Goal: Check status: Check status

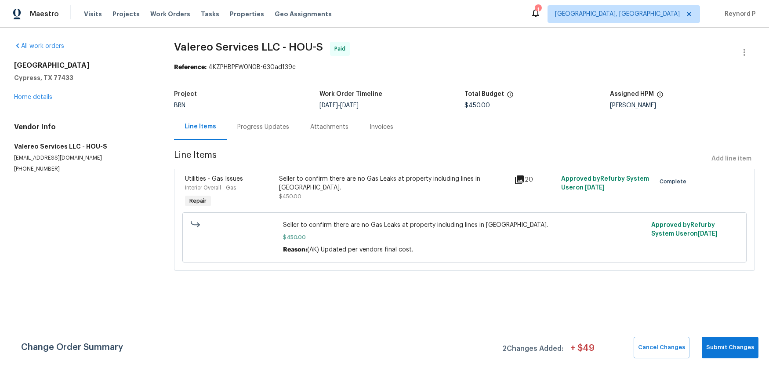
click at [256, 128] on div "Progress Updates" at bounding box center [263, 127] width 52 height 9
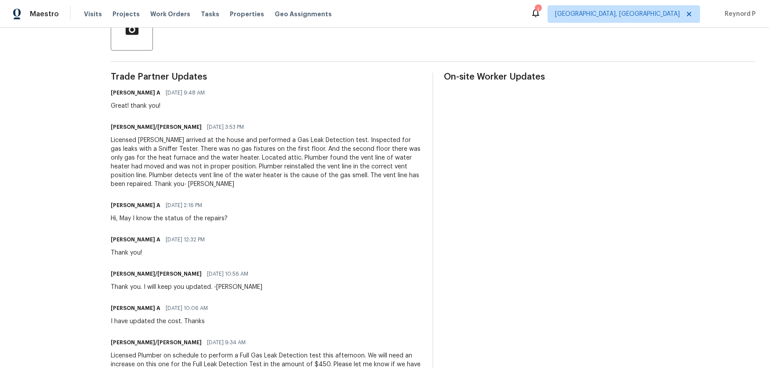
scroll to position [220, 0]
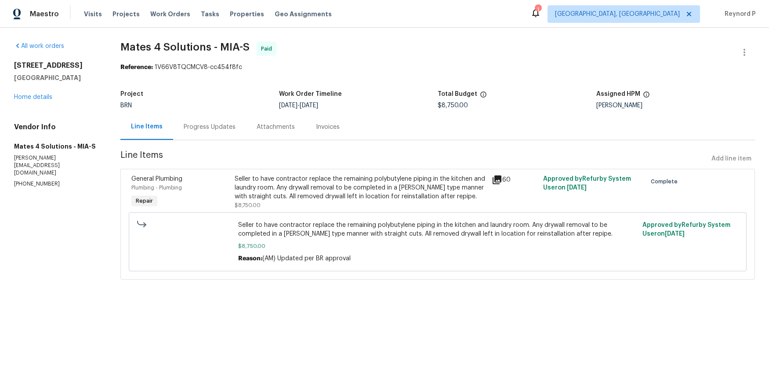
click at [206, 124] on div "Progress Updates" at bounding box center [210, 127] width 52 height 9
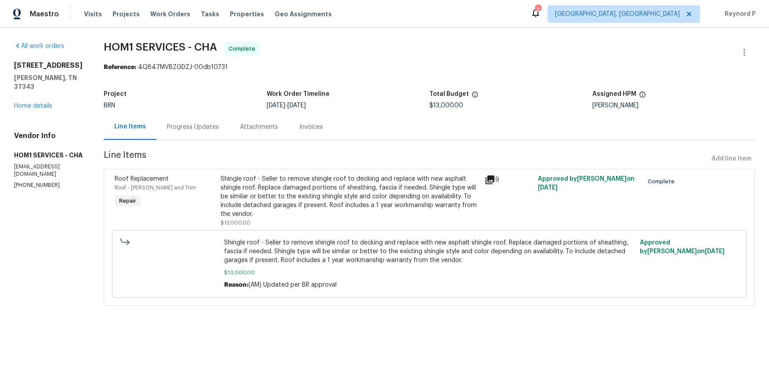
click at [199, 123] on div "Progress Updates" at bounding box center [193, 127] width 52 height 9
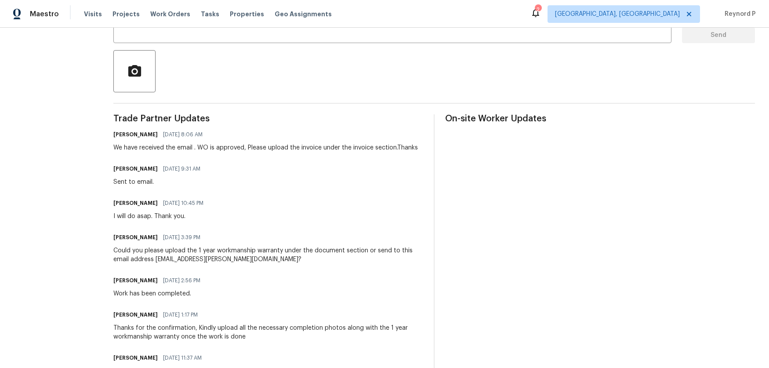
scroll to position [184, 0]
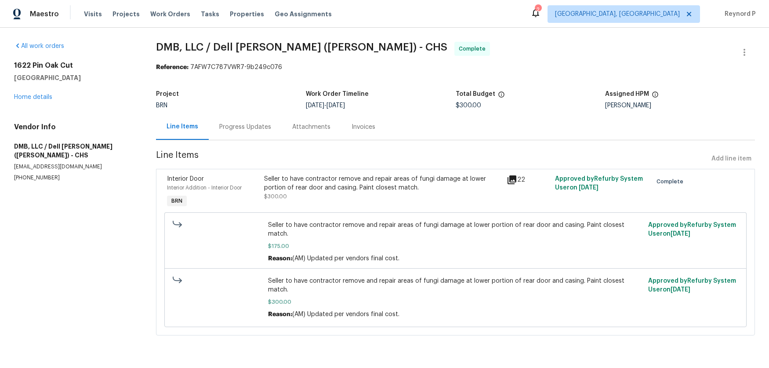
click at [235, 126] on div "Progress Updates" at bounding box center [245, 127] width 52 height 9
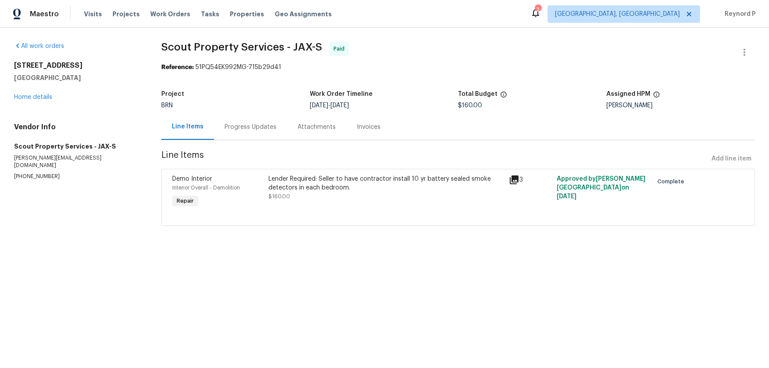
click at [263, 126] on div "Progress Updates" at bounding box center [250, 127] width 52 height 9
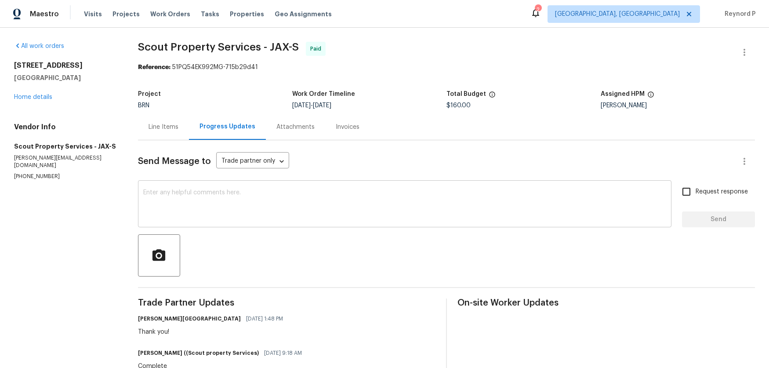
scroll to position [148, 0]
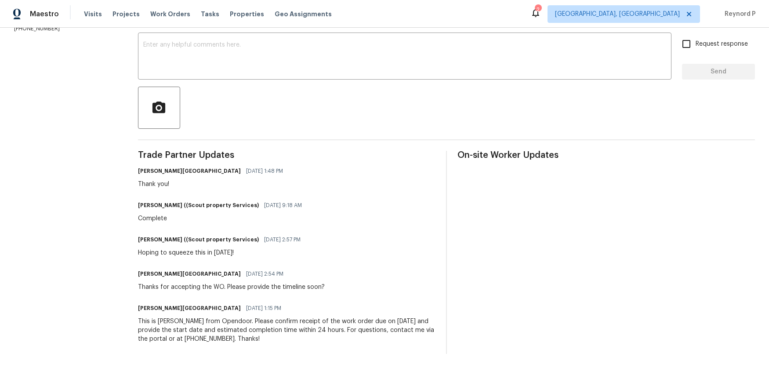
click at [311, 184] on div "[PERSON_NAME] [GEOGRAPHIC_DATA] [DATE] 1:48 PM Thank you!" at bounding box center [286, 177] width 297 height 24
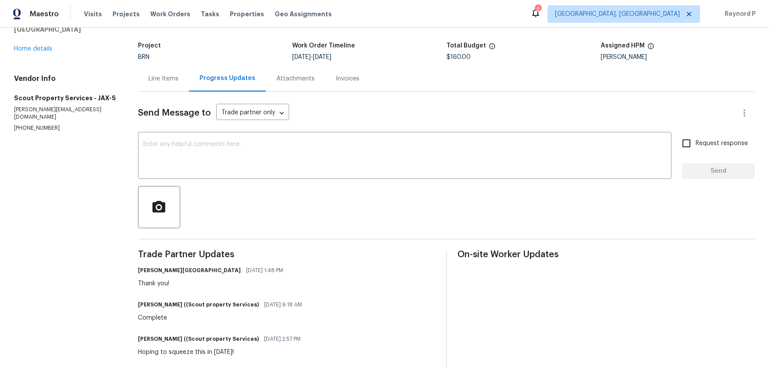
scroll to position [0, 0]
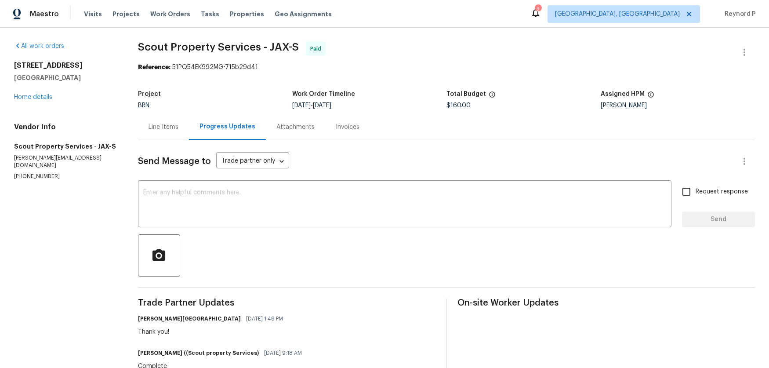
click at [173, 129] on div "Line Items" at bounding box center [163, 127] width 30 height 9
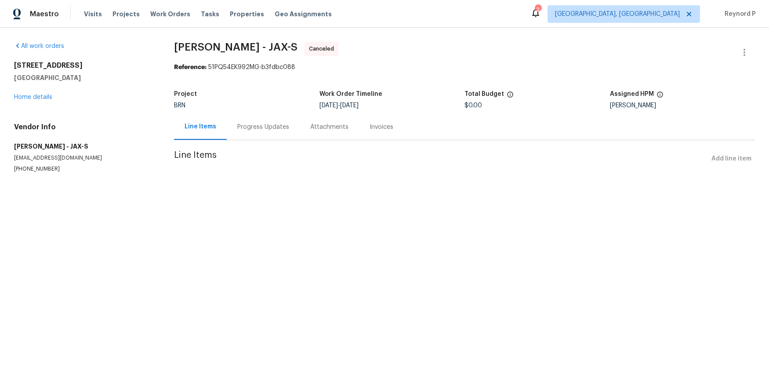
click at [249, 130] on div "Progress Updates" at bounding box center [263, 127] width 52 height 9
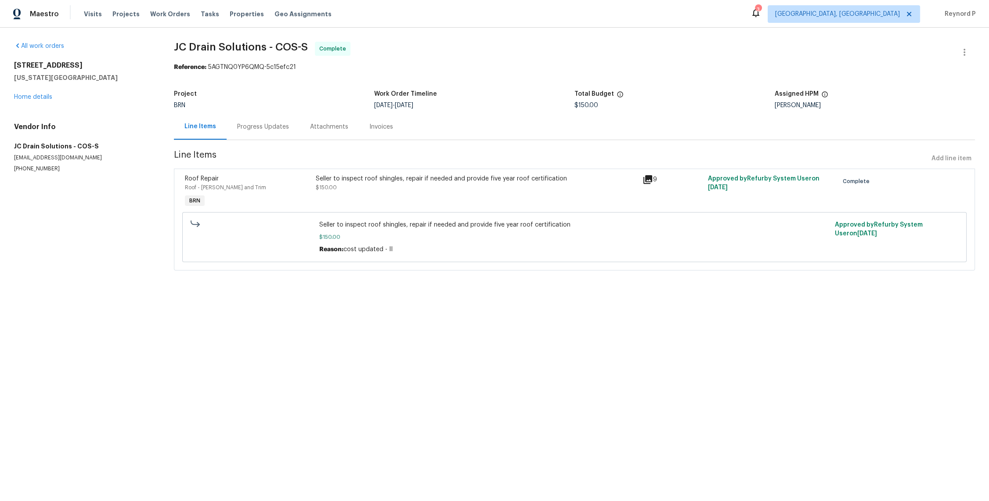
click at [261, 129] on div "Progress Updates" at bounding box center [263, 127] width 52 height 9
click at [248, 128] on div "Progress Updates" at bounding box center [263, 127] width 52 height 9
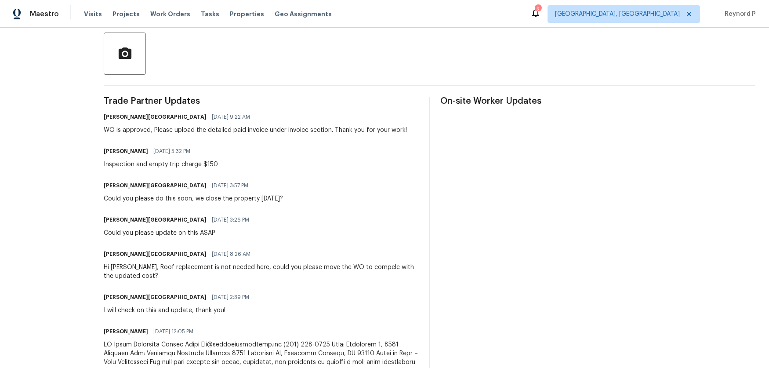
scroll to position [202, 0]
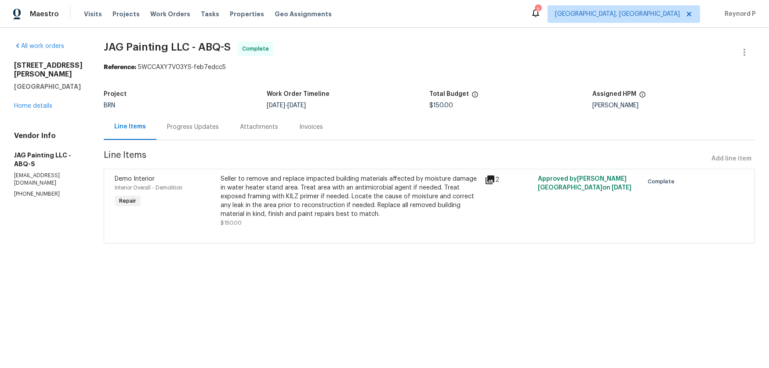
click at [271, 194] on div "Seller to remove and replace impacted building materials affected by moisture d…" at bounding box center [350, 196] width 259 height 44
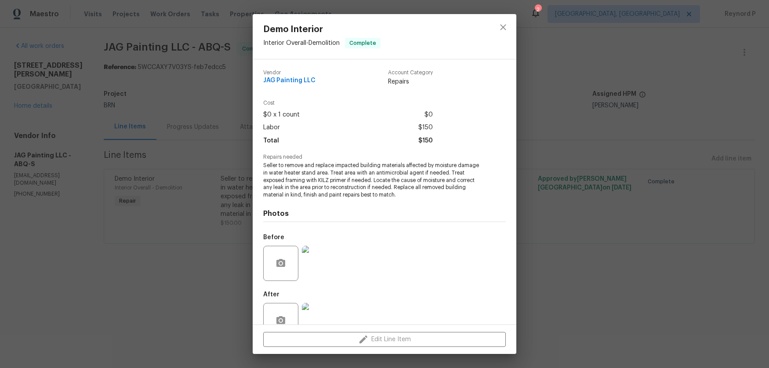
click at [185, 280] on div "Demo Interior Interior Overall - Demolition Complete Vendor JAG Painting LLC Ac…" at bounding box center [384, 184] width 769 height 368
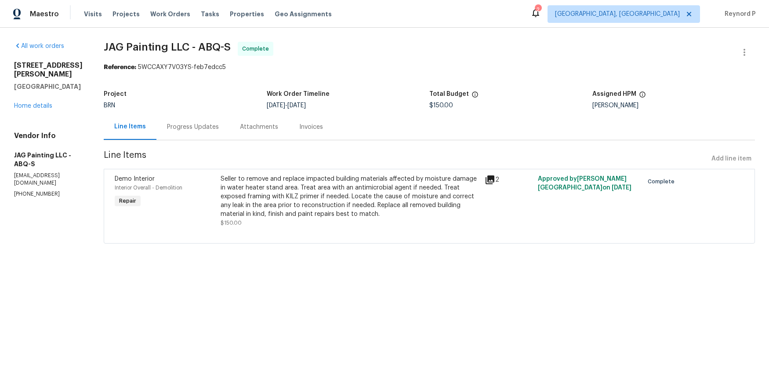
click at [190, 119] on div "Progress Updates" at bounding box center [192, 127] width 73 height 26
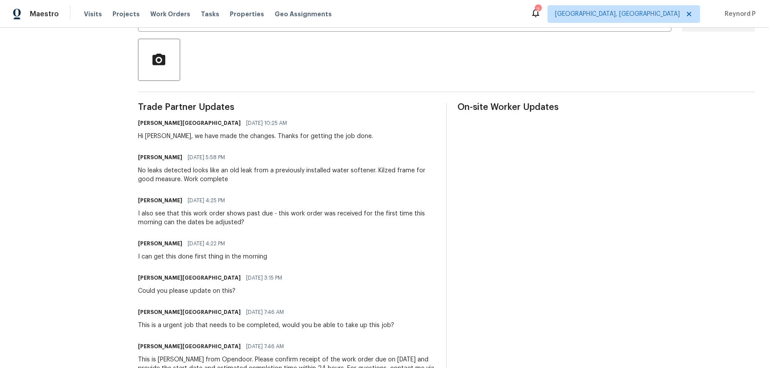
scroll to position [234, 0]
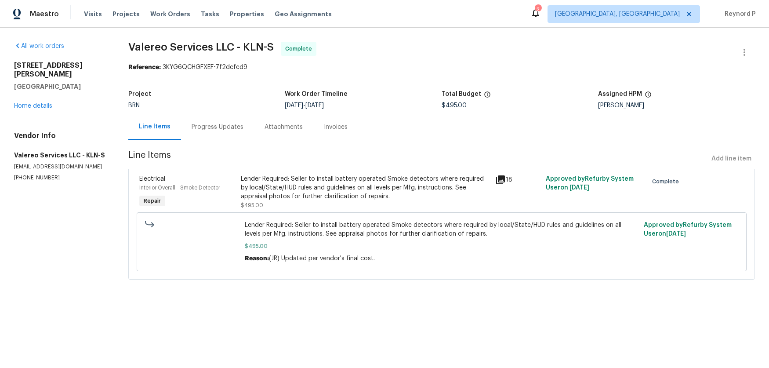
click at [270, 185] on div "Lender Required: Seller to install battery operated Smoke detectors where requi…" at bounding box center [365, 187] width 249 height 26
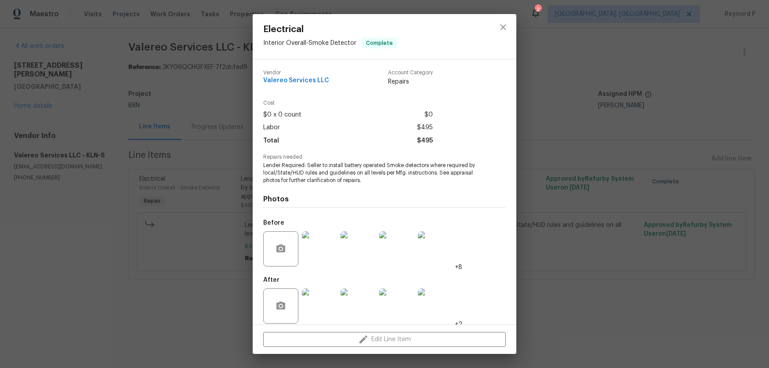
click at [195, 294] on div "Electrical Interior Overall - Smoke Detector Complete Vendor Valereo Services L…" at bounding box center [384, 184] width 769 height 368
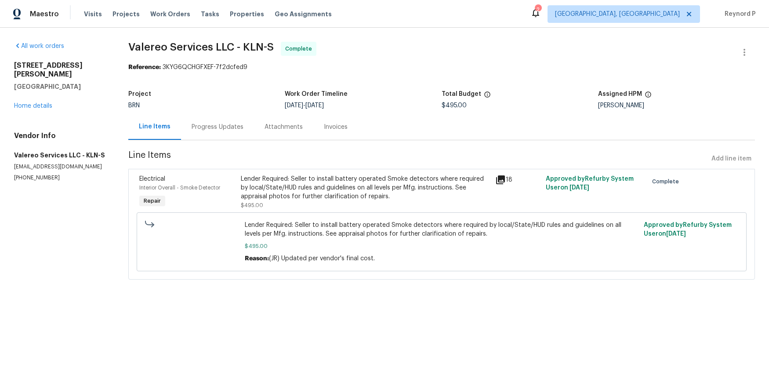
click at [220, 133] on div "Progress Updates" at bounding box center [217, 127] width 73 height 26
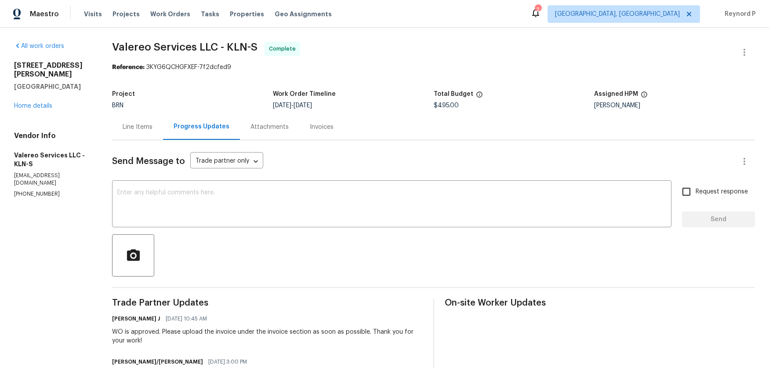
click at [139, 130] on div "Line Items" at bounding box center [138, 127] width 30 height 9
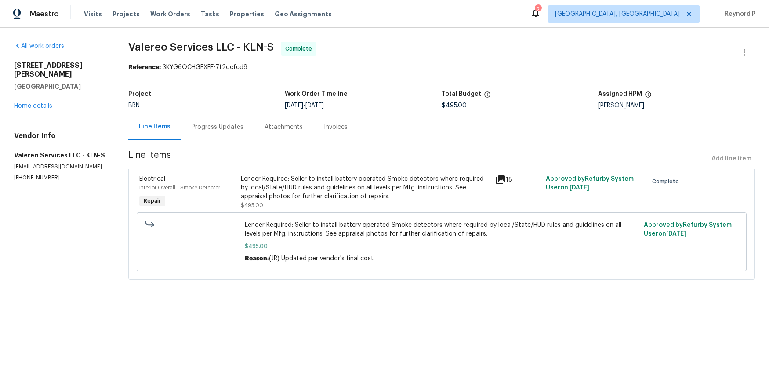
click at [297, 190] on div "Lender Required: Seller to install battery operated Smoke detectors where requi…" at bounding box center [365, 187] width 249 height 26
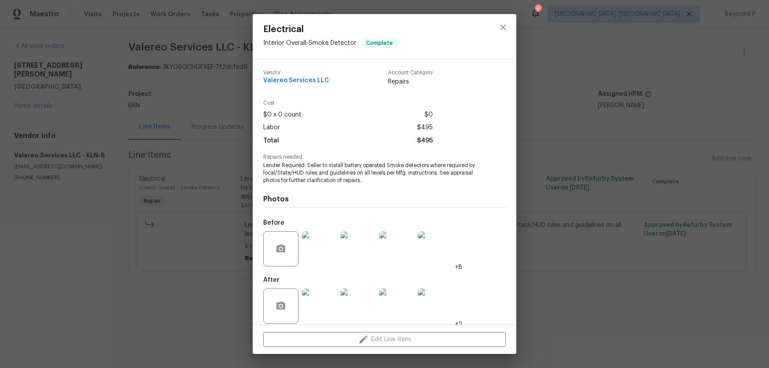
scroll to position [7, 0]
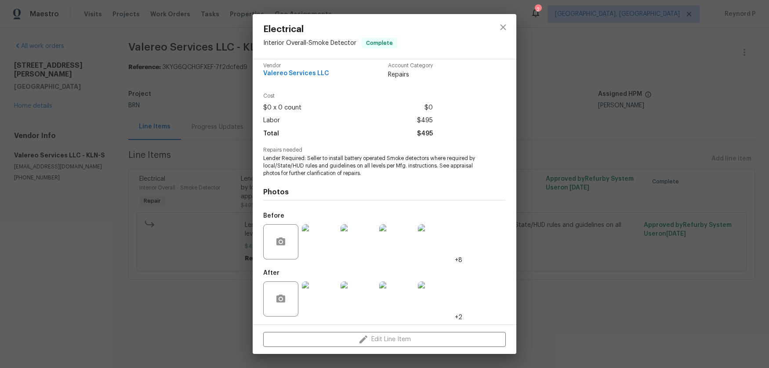
click at [565, 300] on div "Electrical Interior Overall - Smoke Detector Complete Vendor Valereo Services L…" at bounding box center [384, 184] width 769 height 368
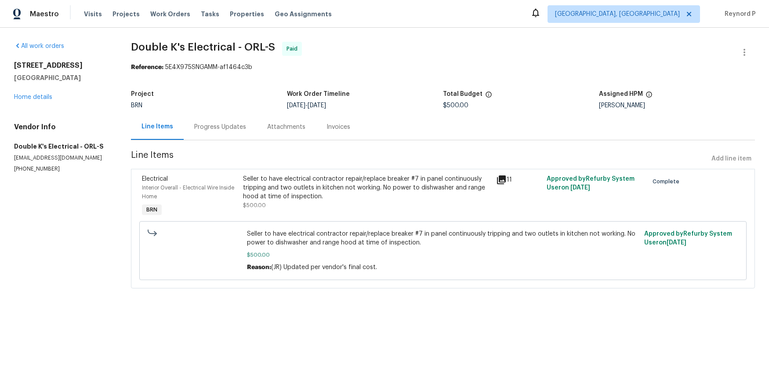
click at [220, 126] on div "Progress Updates" at bounding box center [220, 127] width 52 height 9
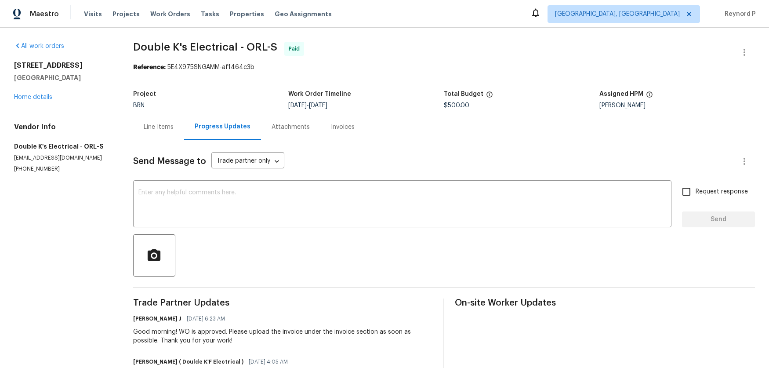
click at [148, 127] on div "Line Items" at bounding box center [159, 127] width 30 height 9
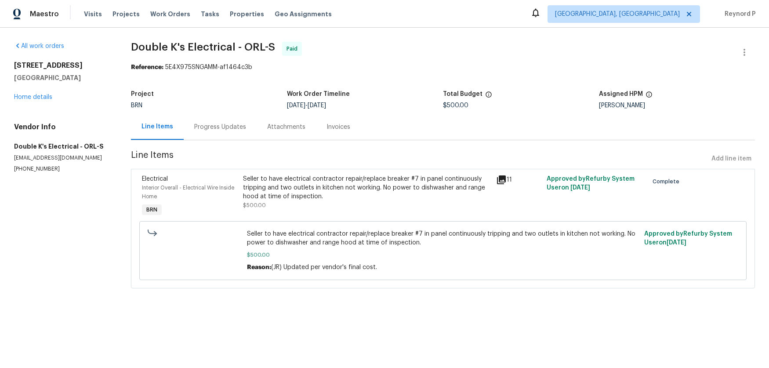
click at [325, 194] on div "Seller to have electrical contractor repair/replace breaker #7 in panel continu…" at bounding box center [367, 187] width 248 height 26
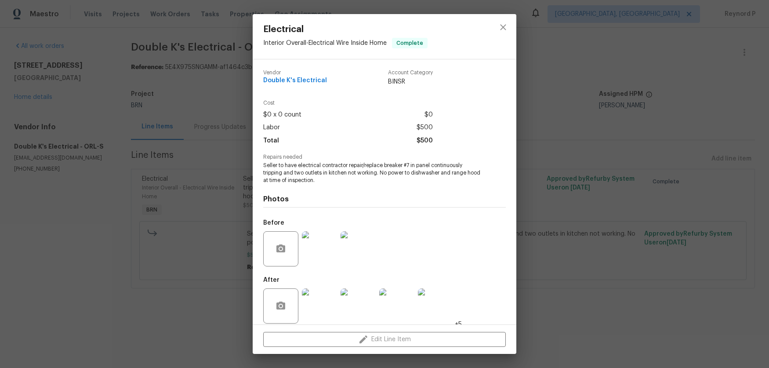
scroll to position [7, 0]
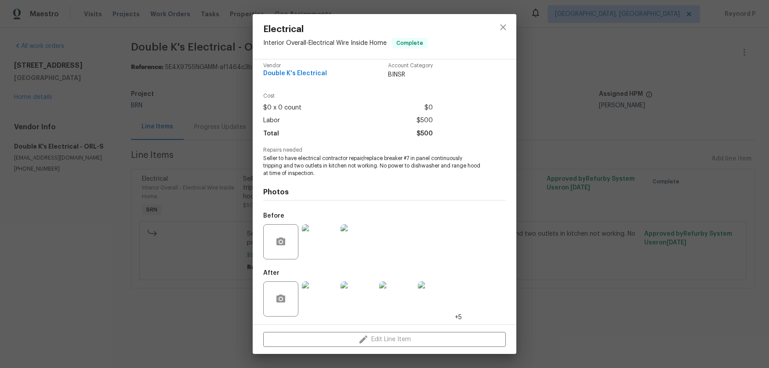
click at [321, 296] on img at bounding box center [319, 298] width 35 height 35
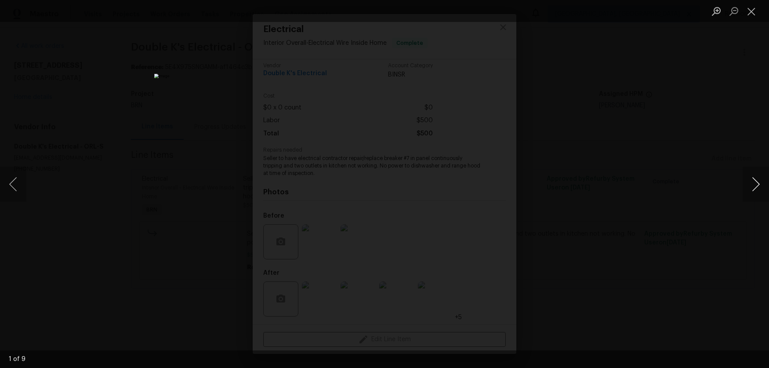
click at [755, 188] on button "Next image" at bounding box center [755, 183] width 26 height 35
click at [612, 183] on div "Lightbox" at bounding box center [384, 184] width 769 height 368
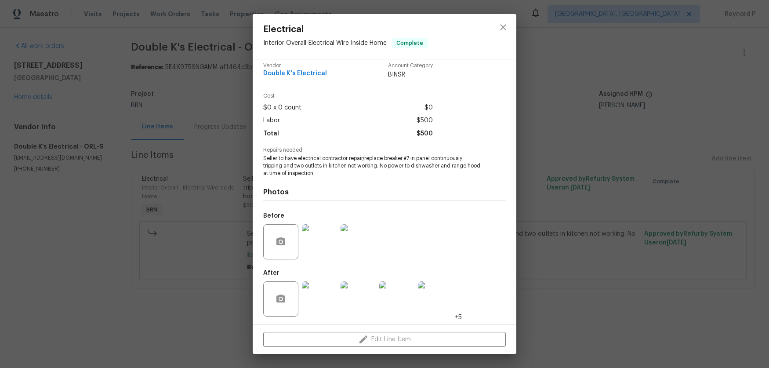
click at [433, 301] on img at bounding box center [435, 298] width 35 height 35
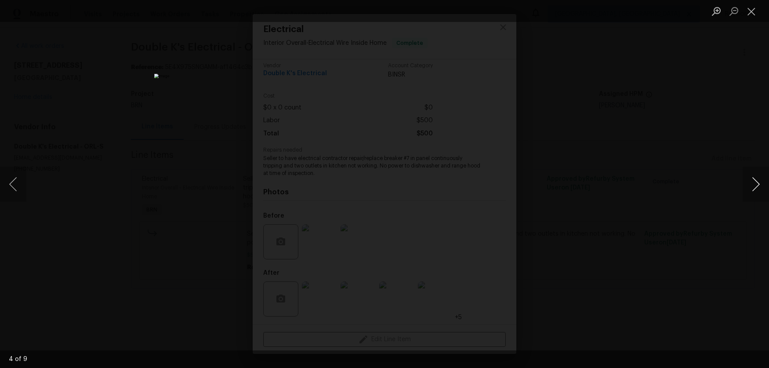
click at [750, 183] on button "Next image" at bounding box center [755, 183] width 26 height 35
click at [622, 190] on div "Lightbox" at bounding box center [384, 184] width 769 height 368
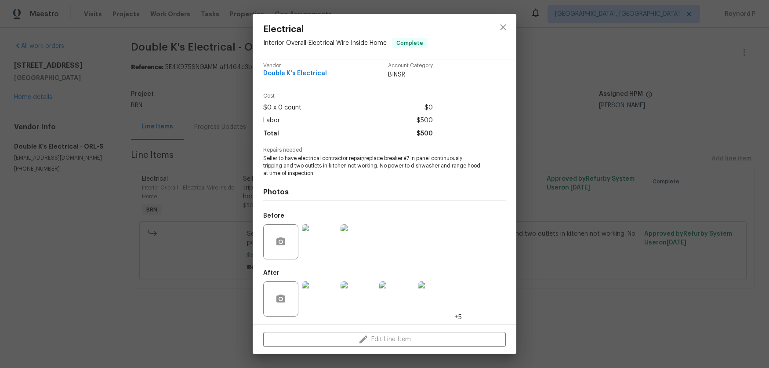
click at [546, 184] on div "Electrical Interior Overall - Electrical Wire Inside Home Complete Vendor Doubl…" at bounding box center [384, 184] width 769 height 368
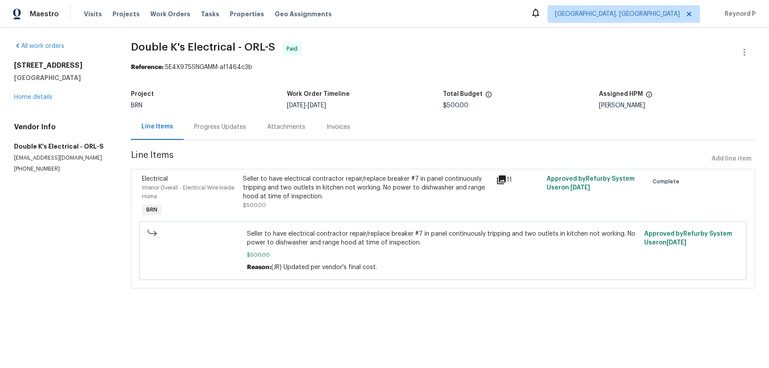
click at [215, 140] on div "Progress Updates" at bounding box center [220, 127] width 73 height 26
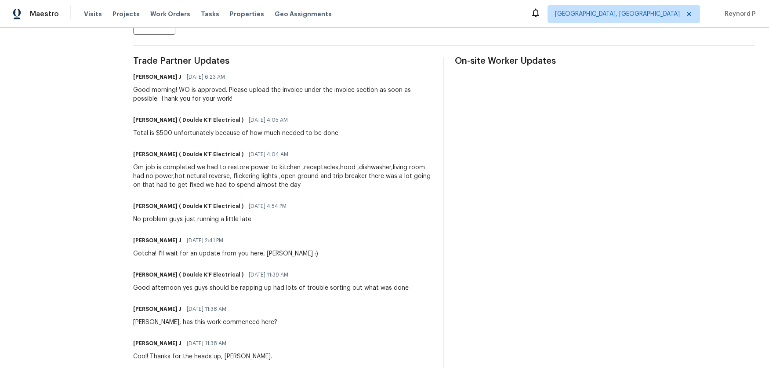
scroll to position [172, 0]
